Goal: Communication & Community: Share content

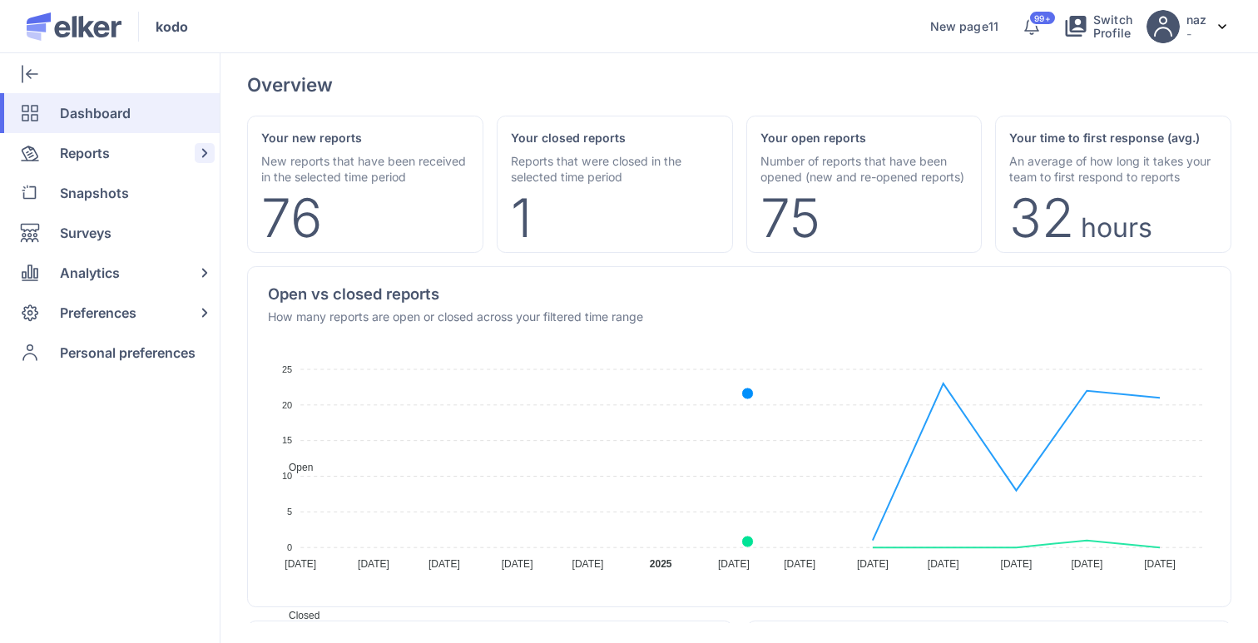
click at [91, 146] on span "Reports" at bounding box center [85, 153] width 50 height 40
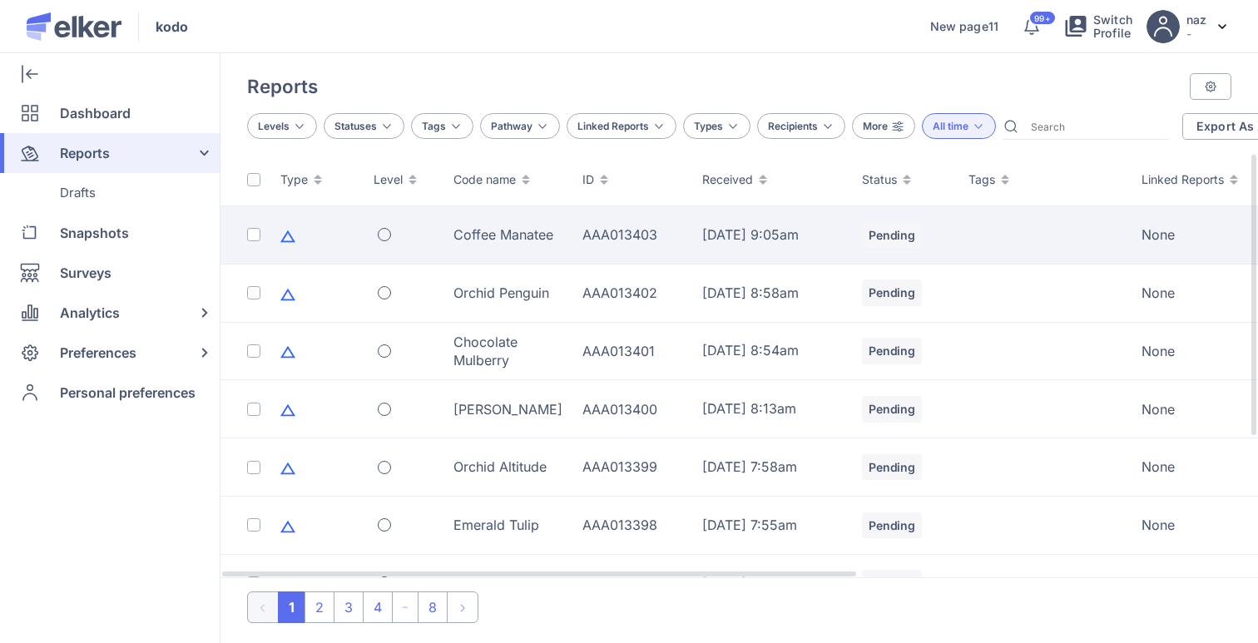
click at [468, 240] on div "Coffee Manatee" at bounding box center [507, 234] width 109 height 18
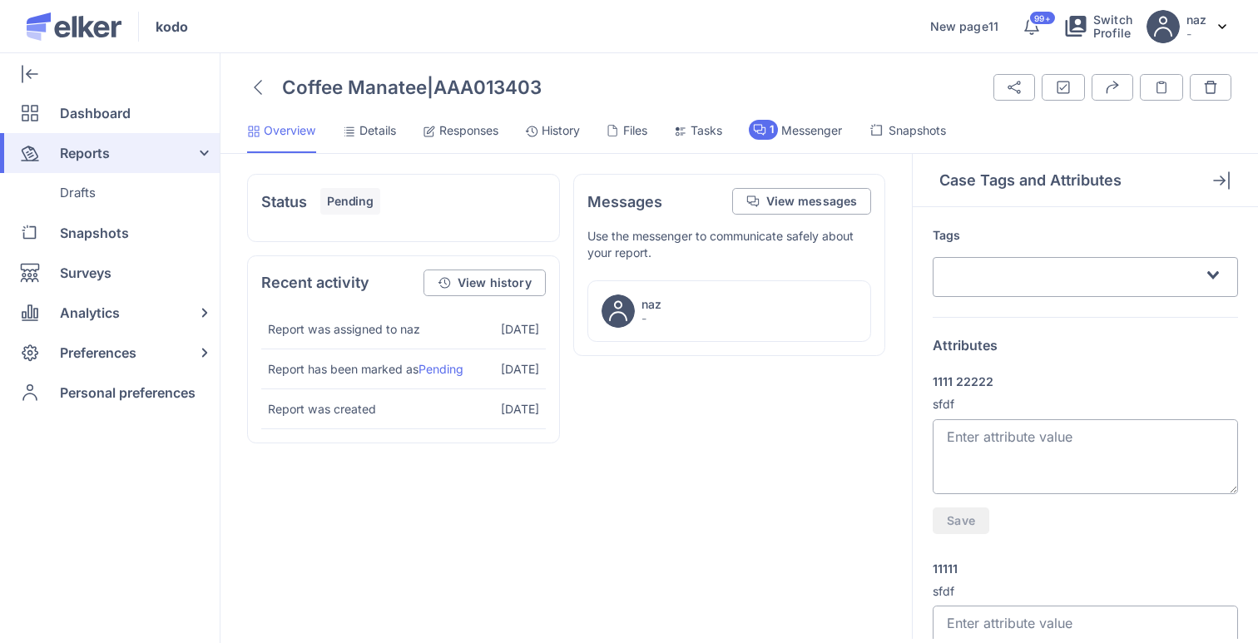
click at [935, 132] on span "Snapshots" at bounding box center [916, 130] width 57 height 17
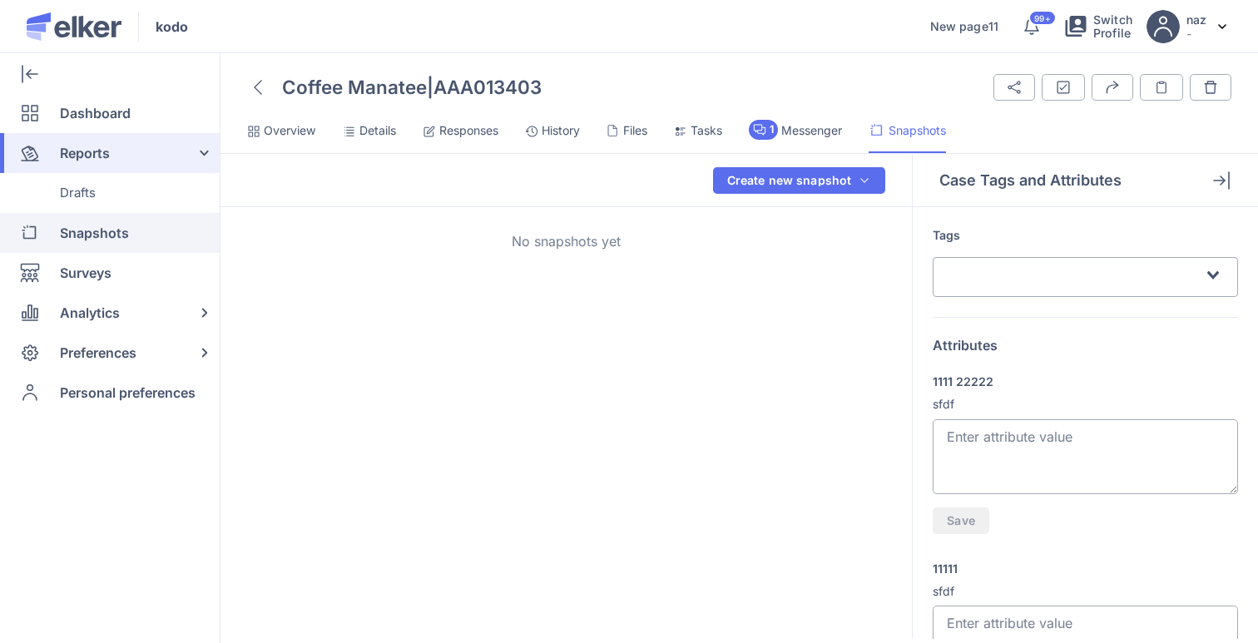
click at [82, 227] on span "Snapshots" at bounding box center [94, 233] width 69 height 40
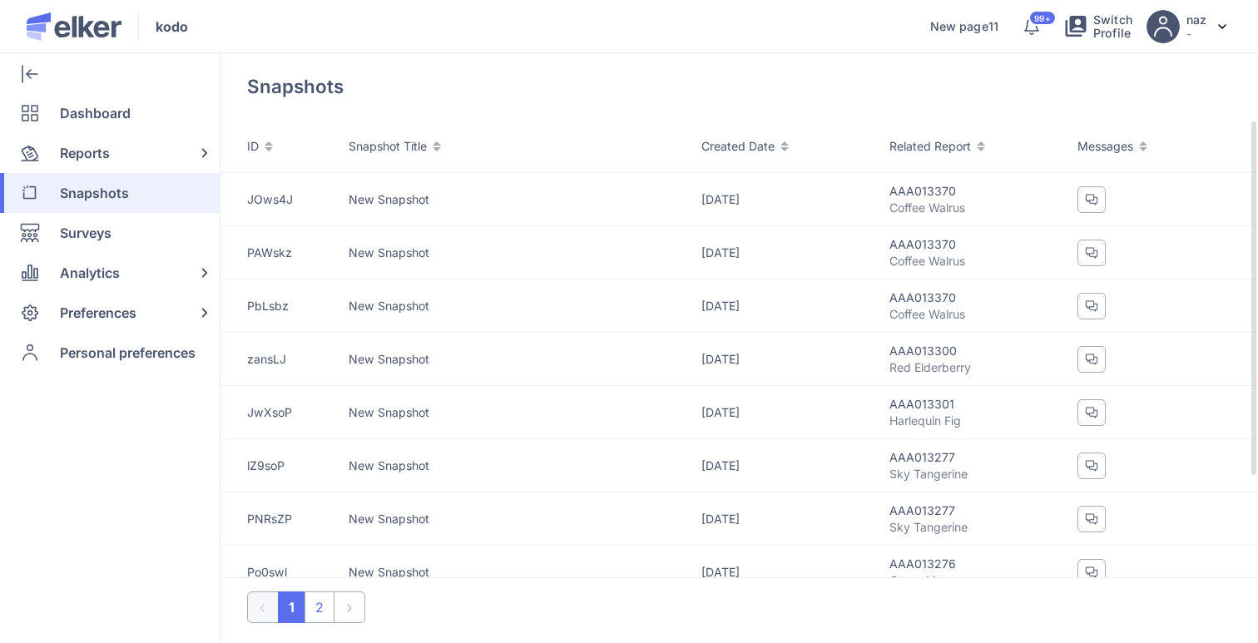
click at [335, 149] on div "ID" at bounding box center [297, 146] width 101 height 17
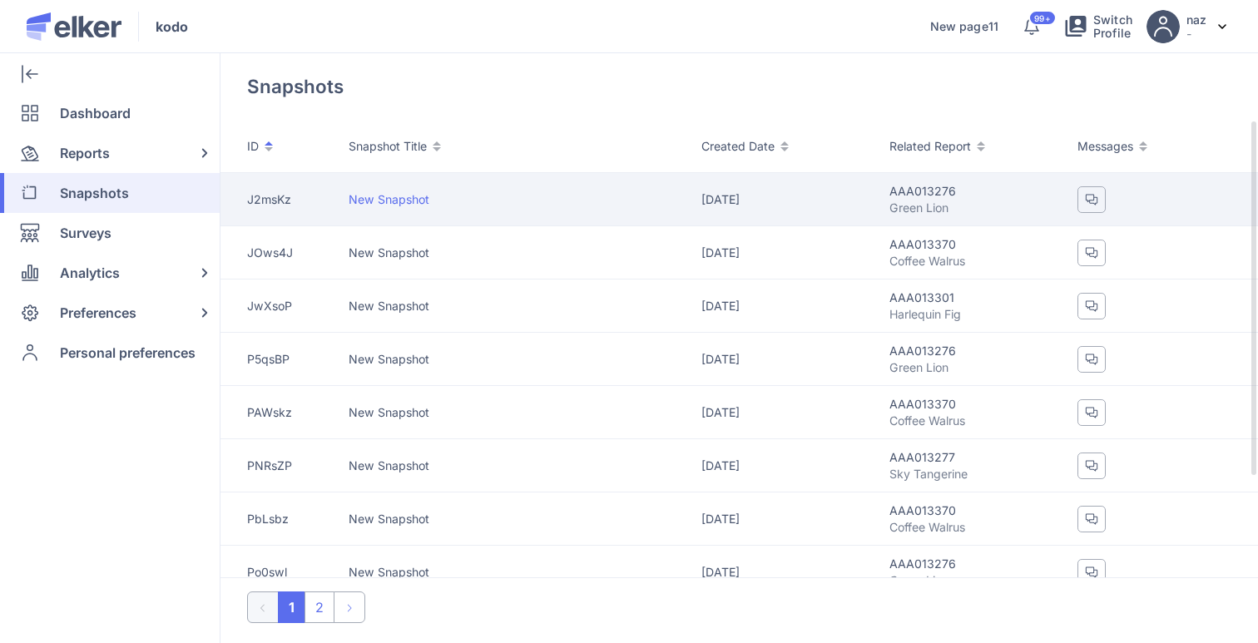
click at [320, 191] on div "J2msKz" at bounding box center [297, 199] width 101 height 17
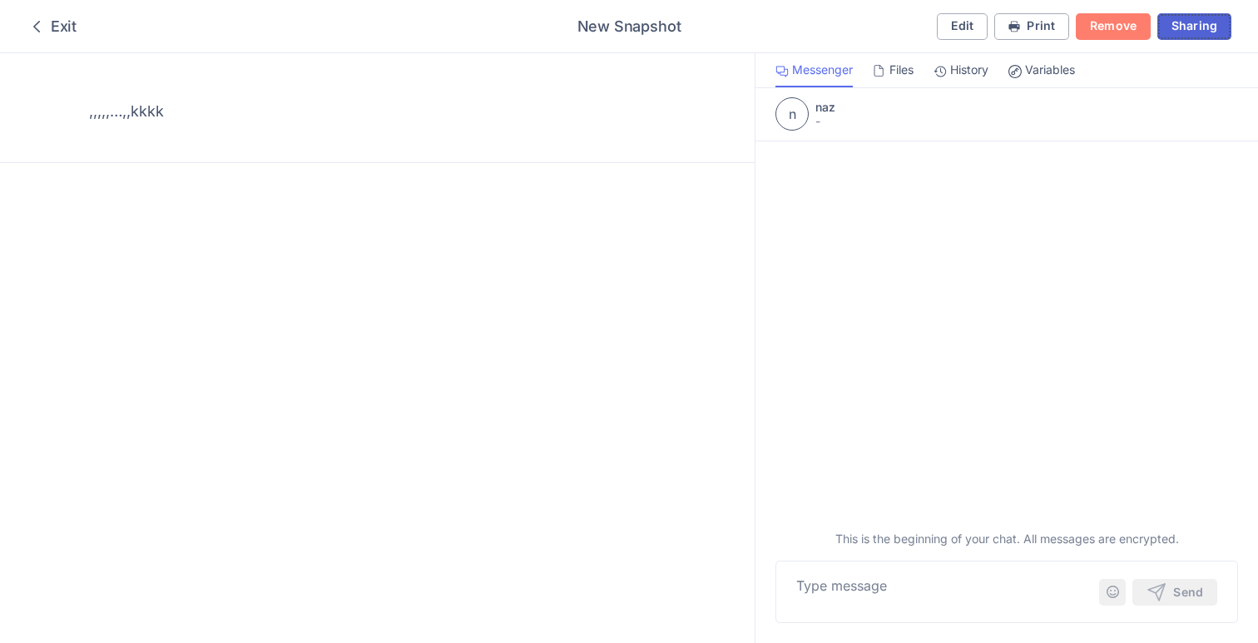
click at [1180, 20] on span "Sharing" at bounding box center [1194, 26] width 46 height 12
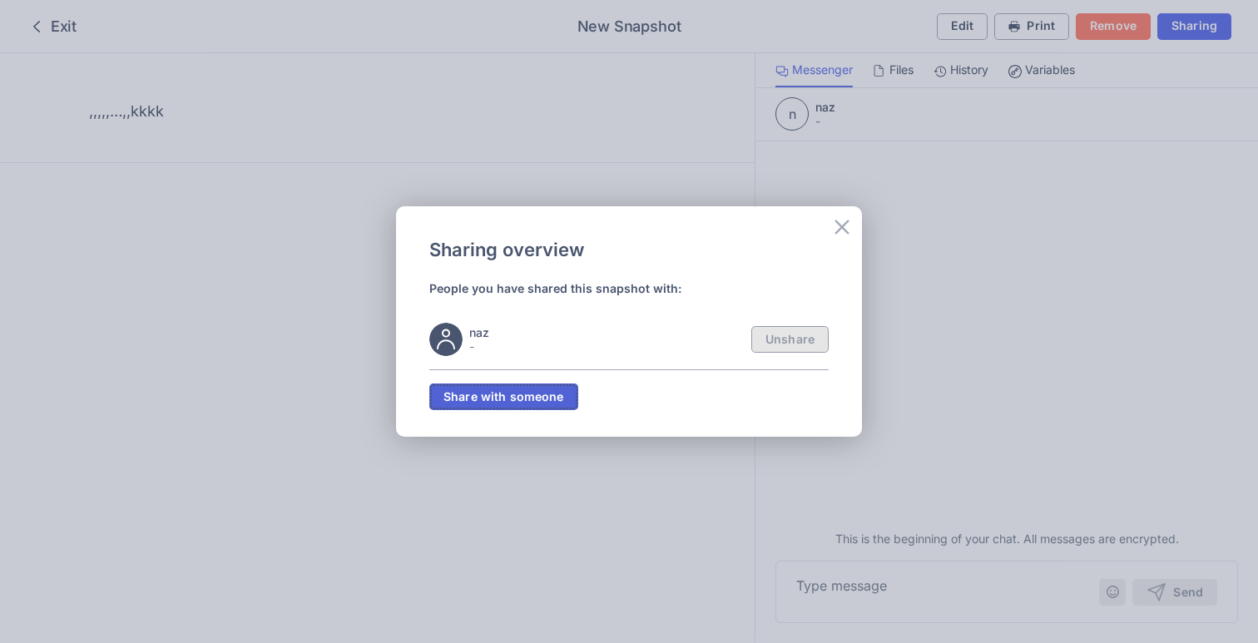
click at [528, 402] on span "Share with someone" at bounding box center [503, 397] width 121 height 12
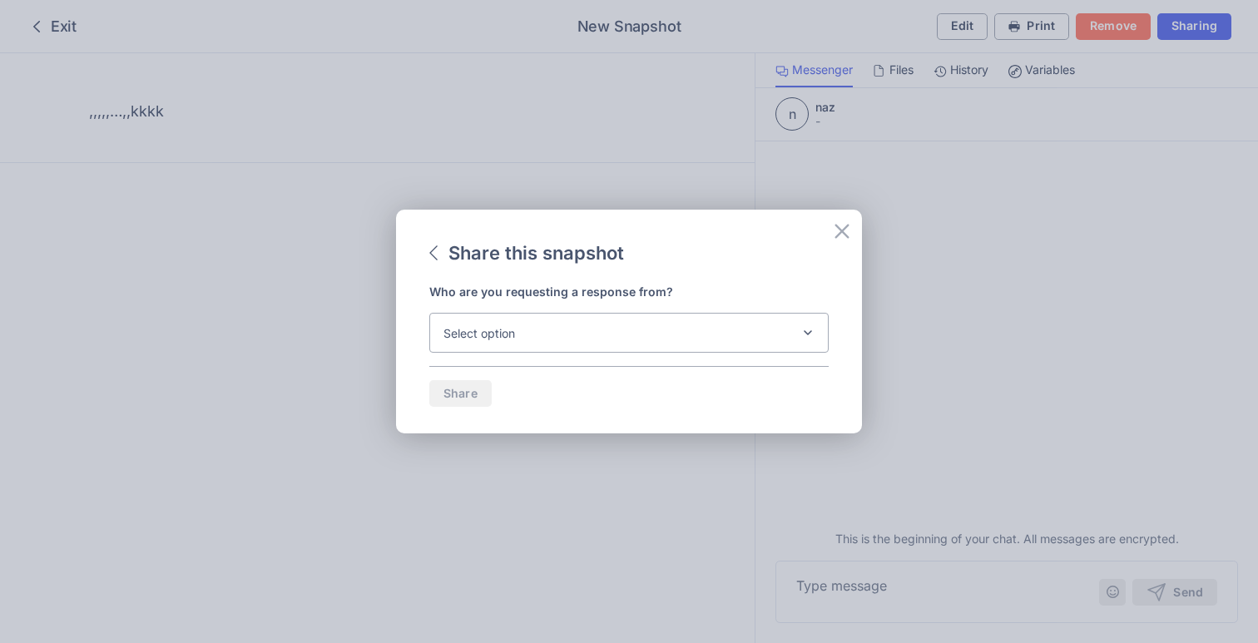
click at [545, 352] on div "Select option" at bounding box center [628, 333] width 399 height 40
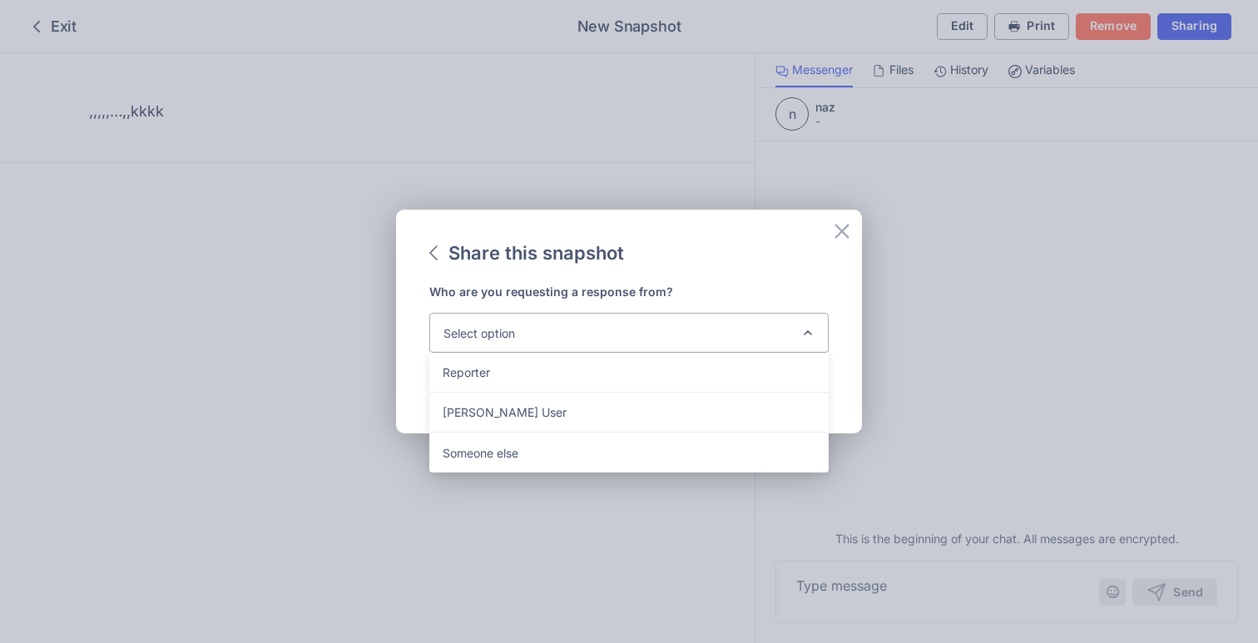
click at [545, 345] on div "Select option" at bounding box center [628, 333] width 399 height 40
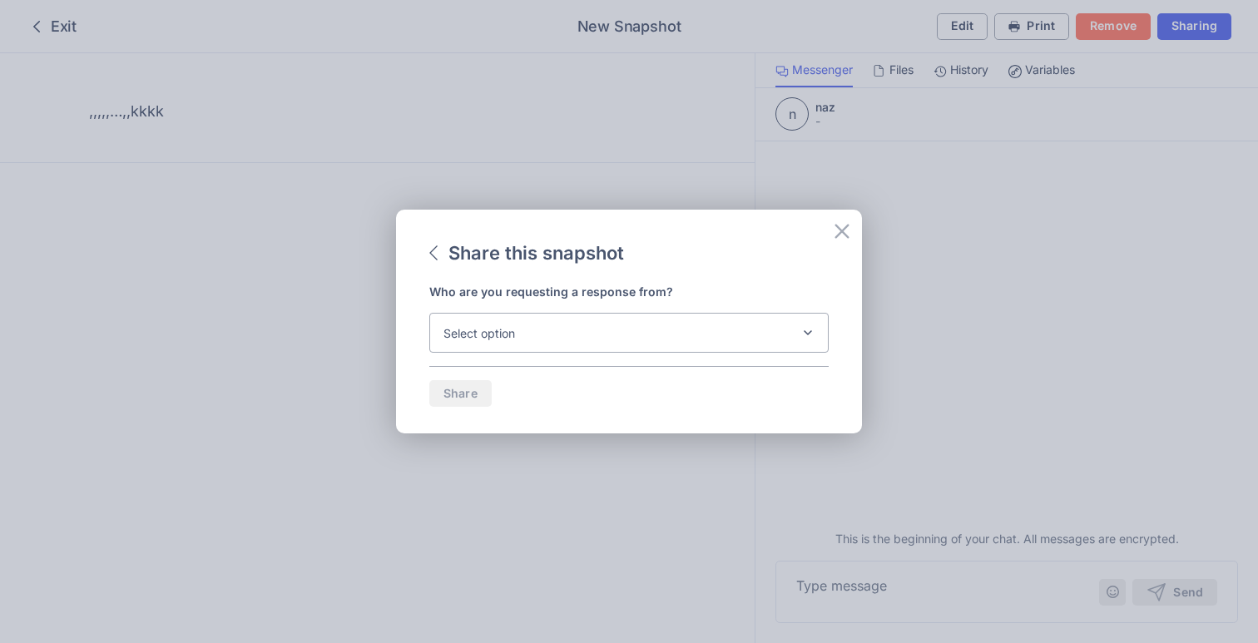
click at [545, 345] on div "Select option" at bounding box center [628, 333] width 399 height 40
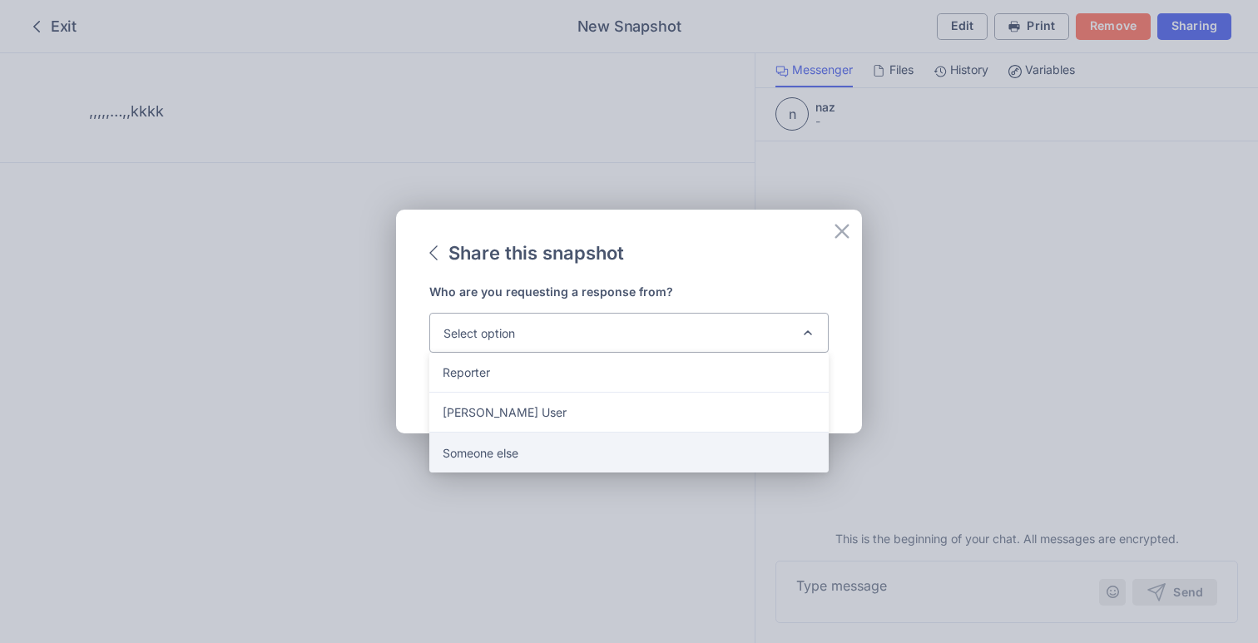
click at [501, 443] on div "Someone else" at bounding box center [628, 452] width 399 height 40
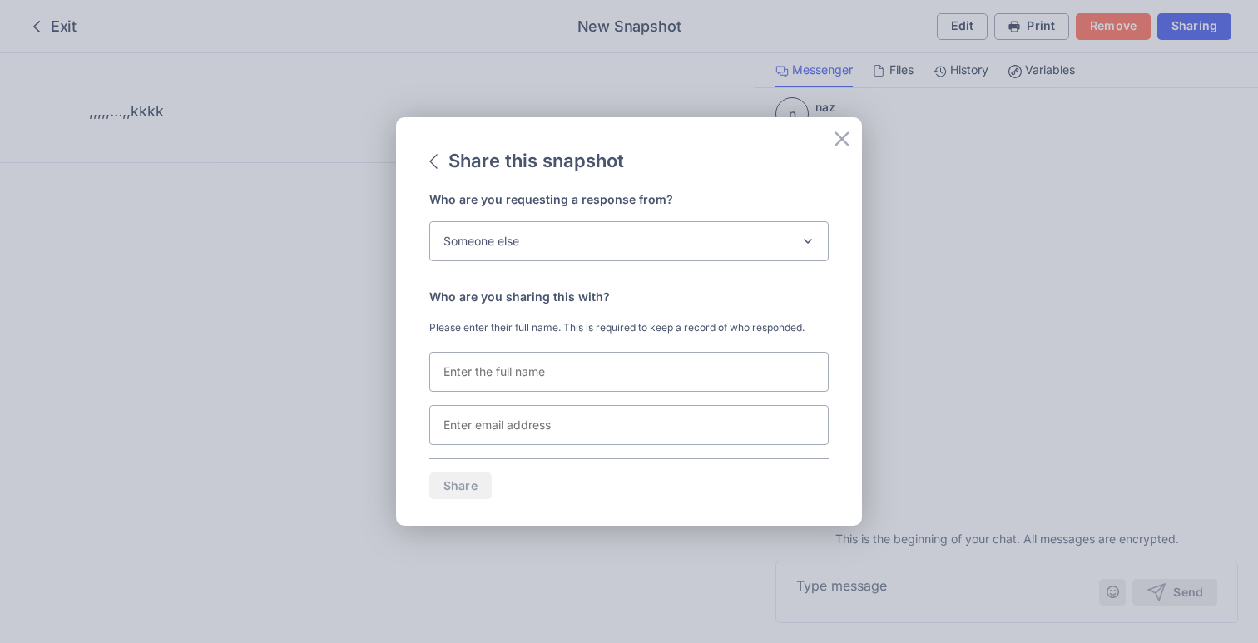
click at [538, 370] on input "text" at bounding box center [628, 372] width 399 height 40
type input "nn nn"
click at [561, 414] on input "text" at bounding box center [628, 425] width 399 height 40
click at [560, 414] on input "text" at bounding box center [628, 425] width 399 height 40
type input "t"
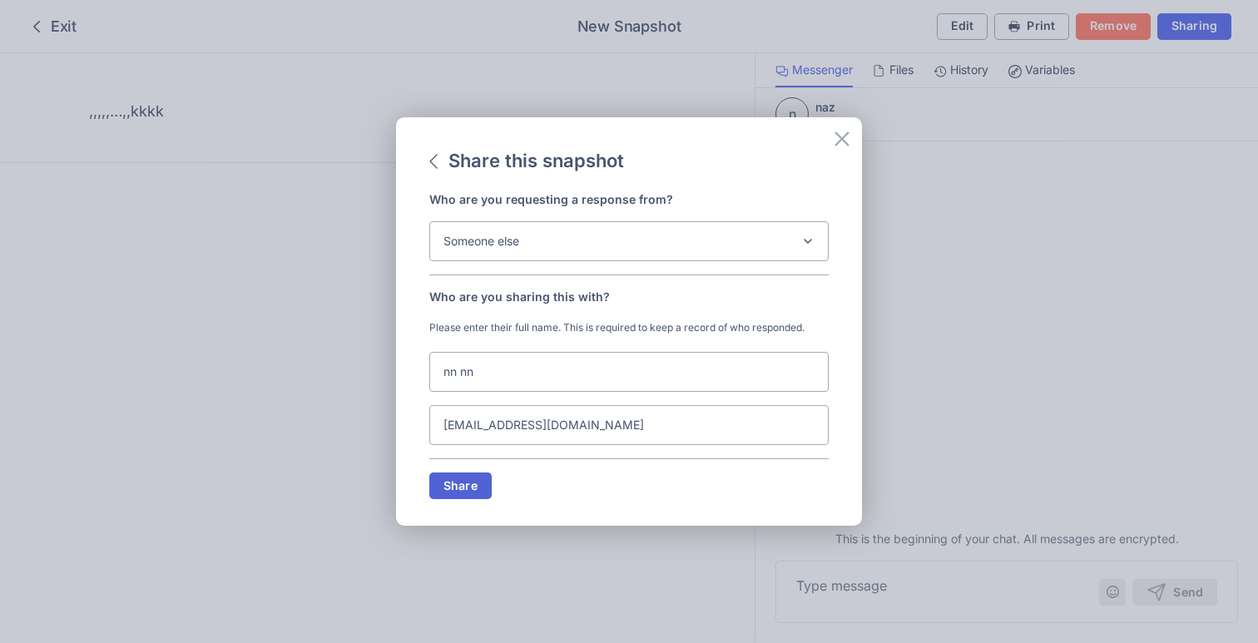
type input "[EMAIL_ADDRESS][DOMAIN_NAME]"
click at [467, 487] on span "Share" at bounding box center [460, 486] width 34 height 12
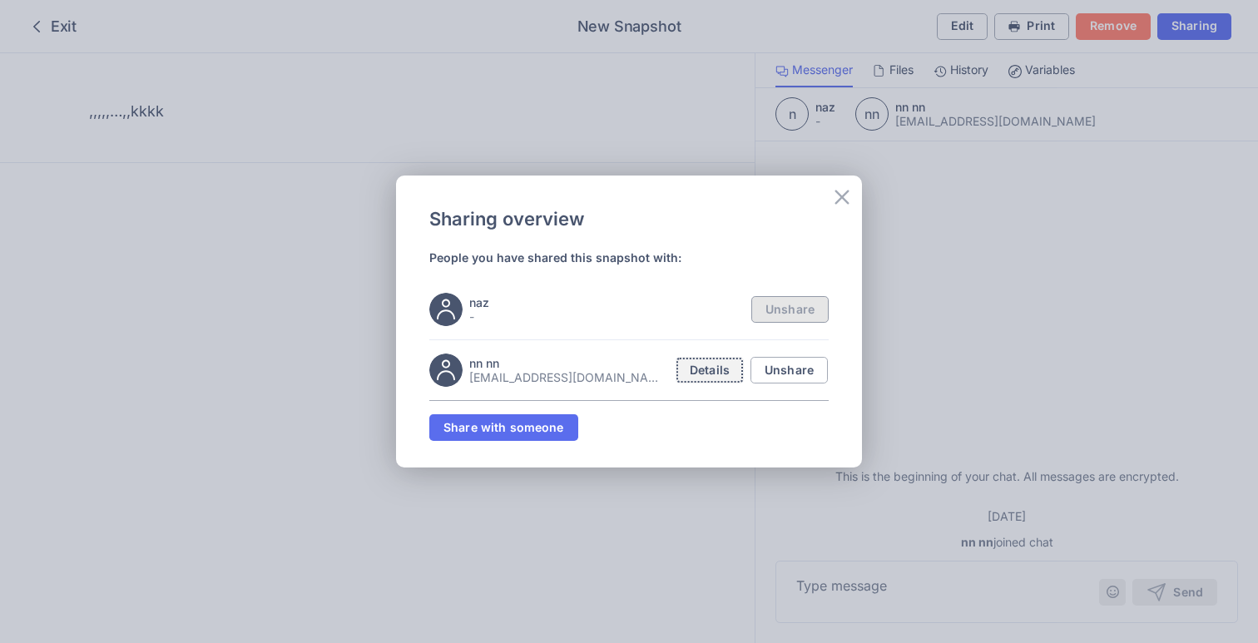
click at [716, 367] on span "Details" at bounding box center [709, 370] width 40 height 12
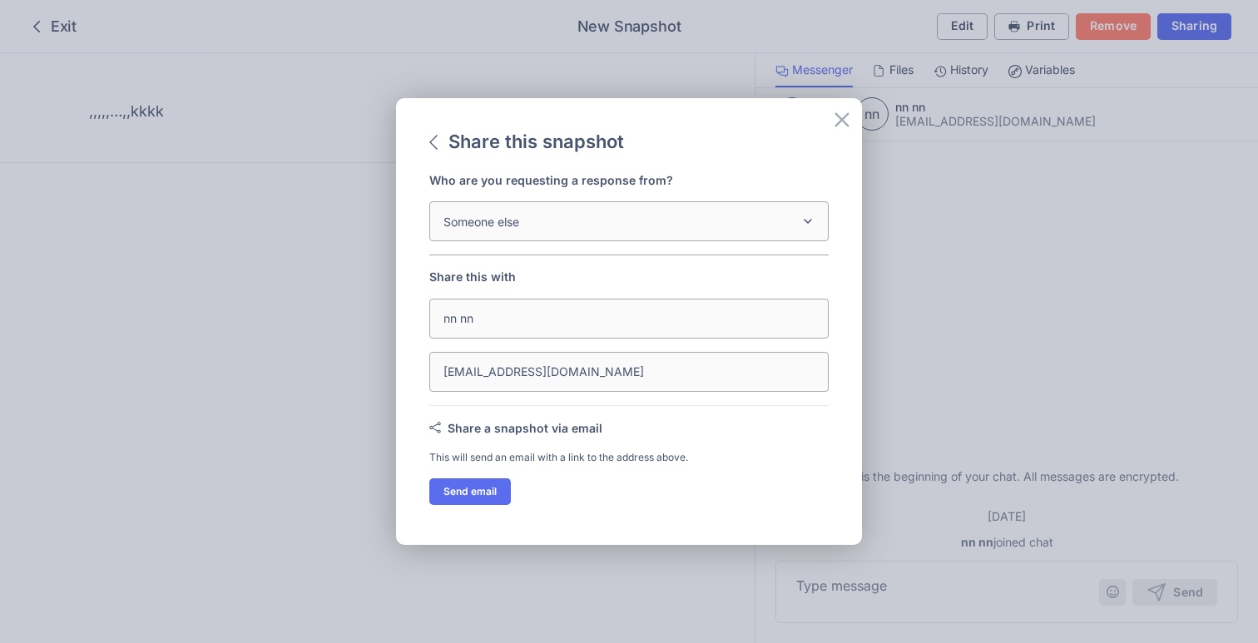
click at [583, 425] on div "Share a snapshot via email" at bounding box center [628, 427] width 399 height 17
click at [476, 487] on span "Send email" at bounding box center [469, 492] width 53 height 10
click at [459, 479] on button "Send email" at bounding box center [470, 491] width 82 height 27
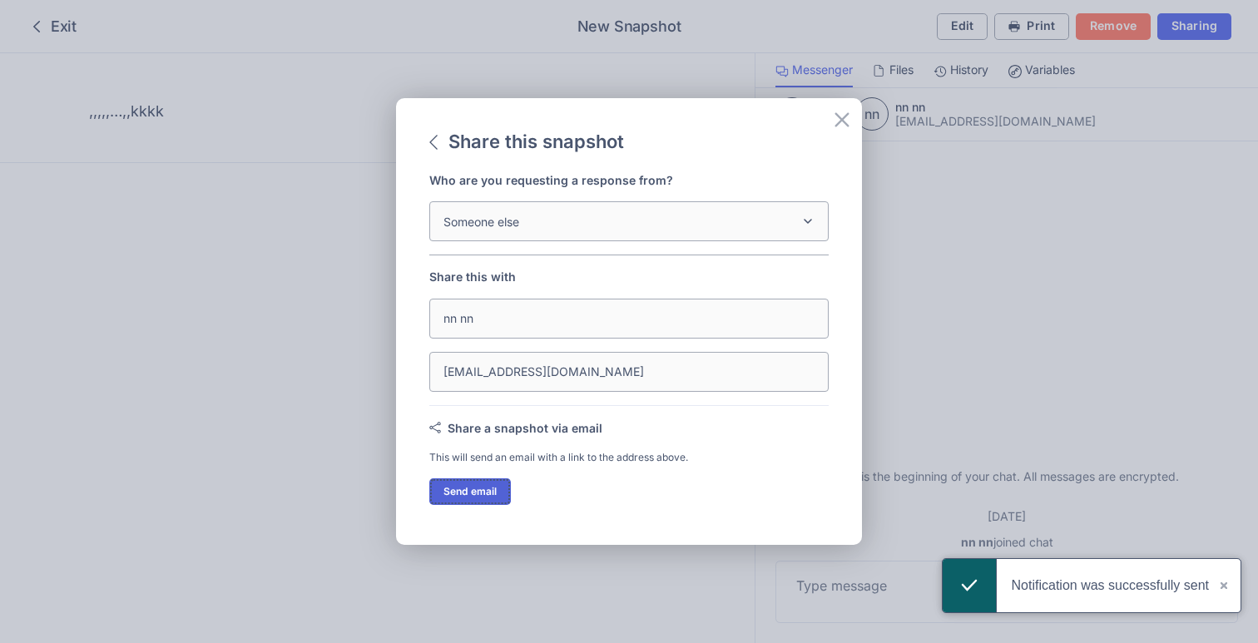
click at [477, 490] on span "Send email" at bounding box center [469, 492] width 53 height 10
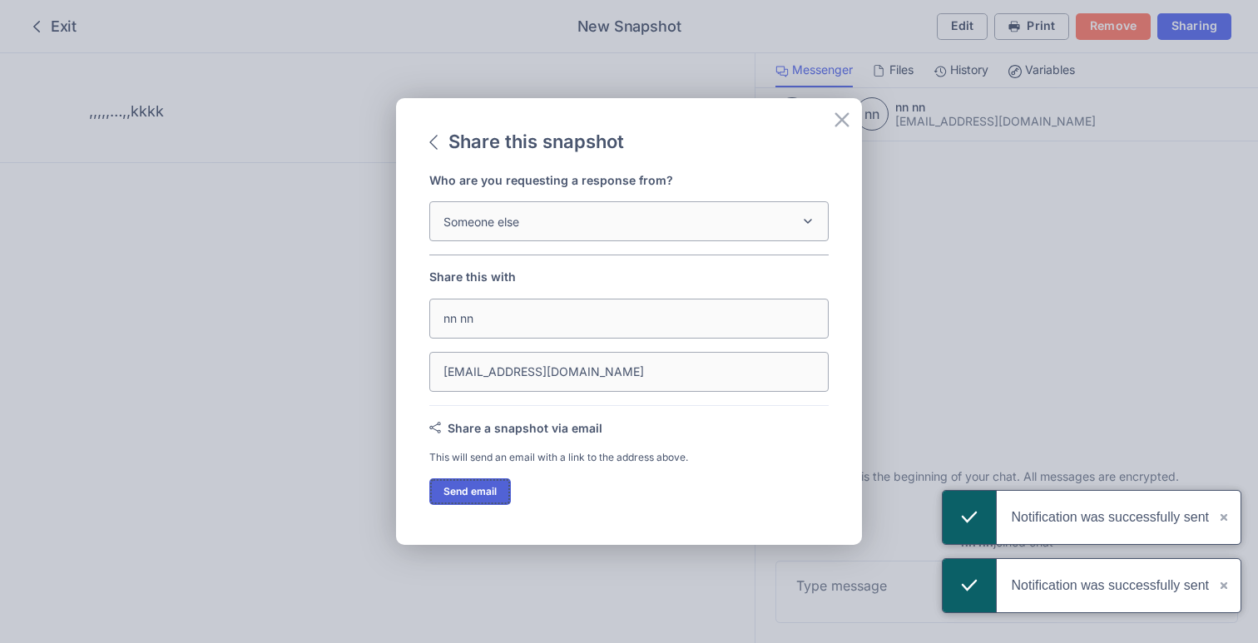
click at [490, 491] on span "Send email" at bounding box center [469, 492] width 53 height 10
click at [457, 488] on span "Send email" at bounding box center [469, 492] width 53 height 10
click at [454, 493] on span "Send email" at bounding box center [469, 492] width 53 height 10
click at [479, 479] on button "Send email" at bounding box center [470, 491] width 82 height 27
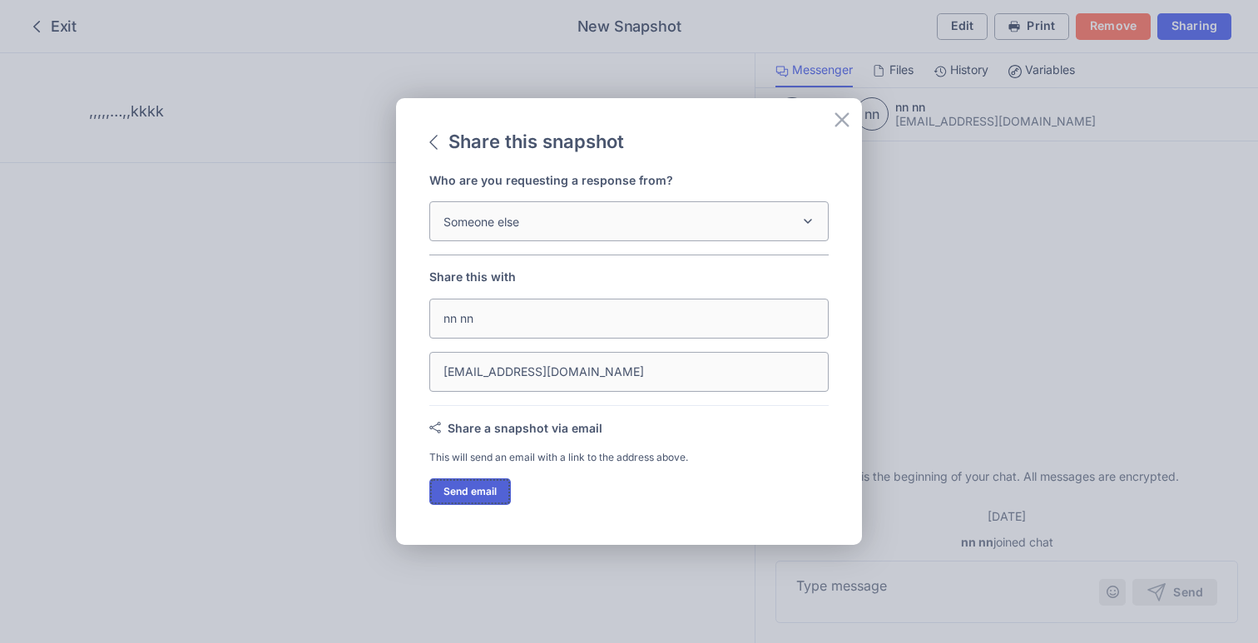
click at [455, 487] on span "Send email" at bounding box center [469, 492] width 53 height 10
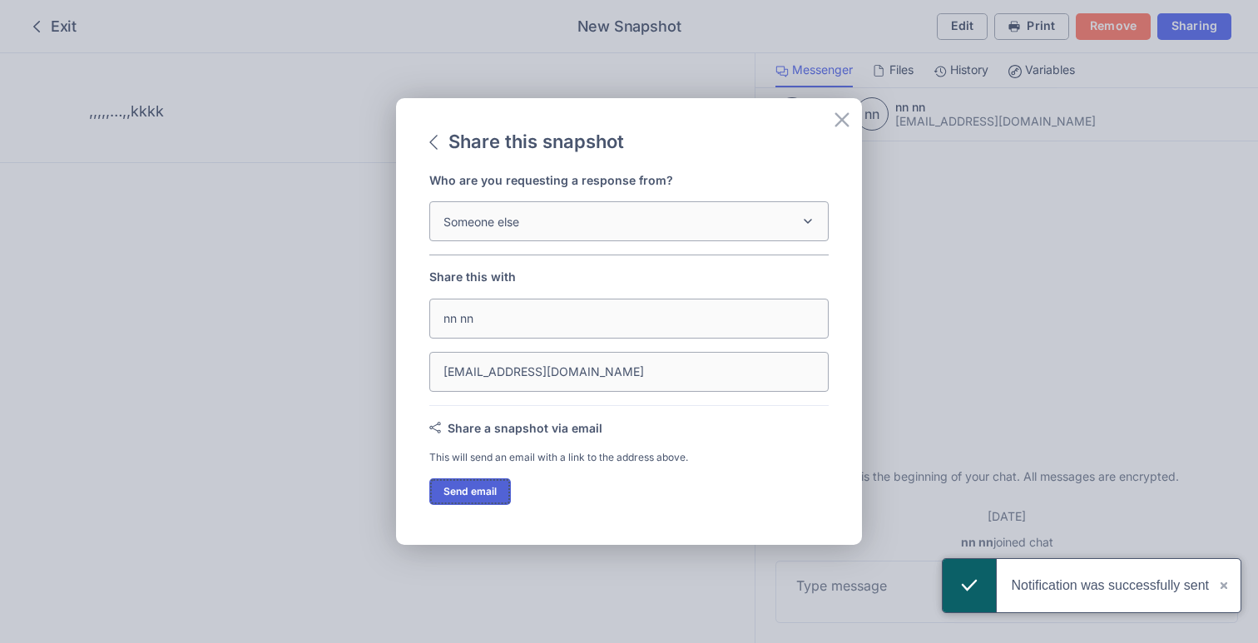
click at [480, 482] on button "Send email" at bounding box center [470, 491] width 82 height 27
click at [473, 491] on span "Send email" at bounding box center [469, 492] width 53 height 10
